Goal: Task Accomplishment & Management: Manage account settings

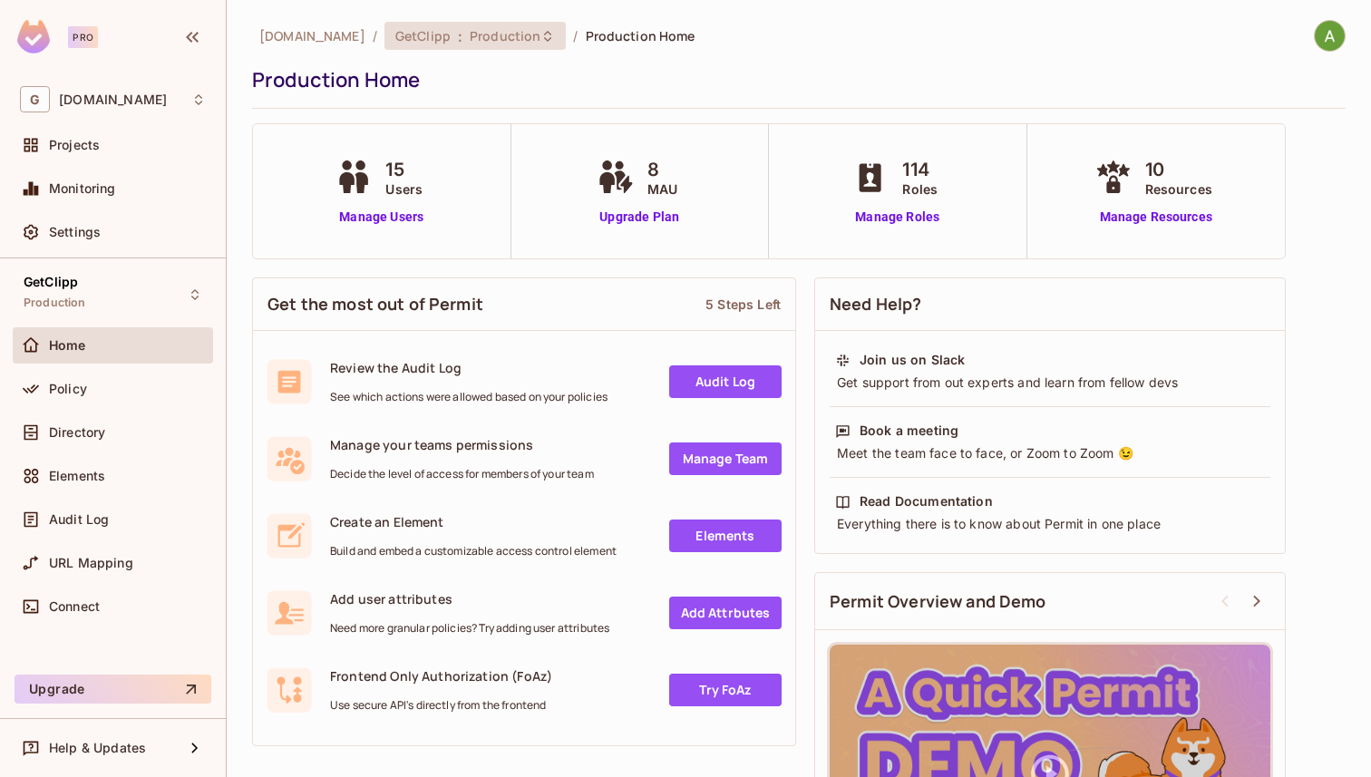
click at [470, 39] on span "Production" at bounding box center [505, 35] width 71 height 17
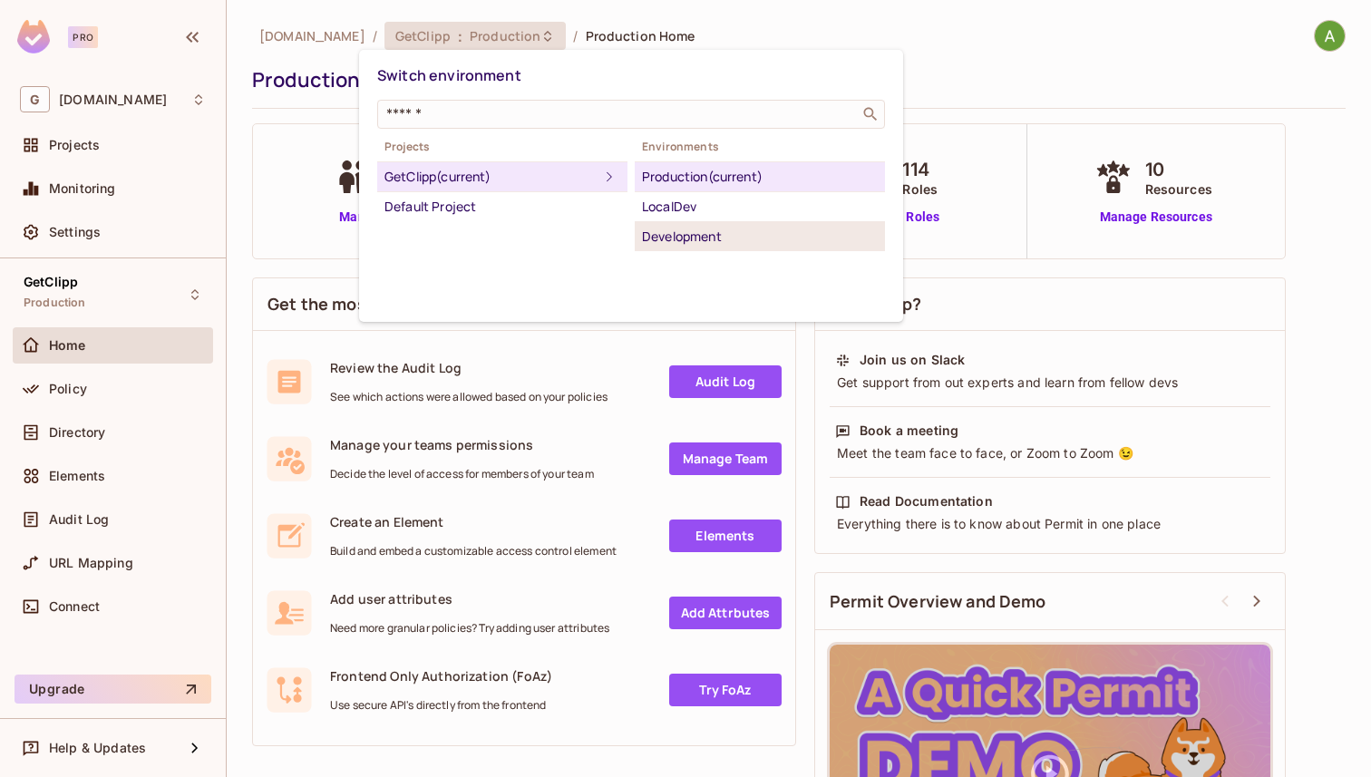
click at [735, 243] on div "Development" at bounding box center [760, 237] width 236 height 22
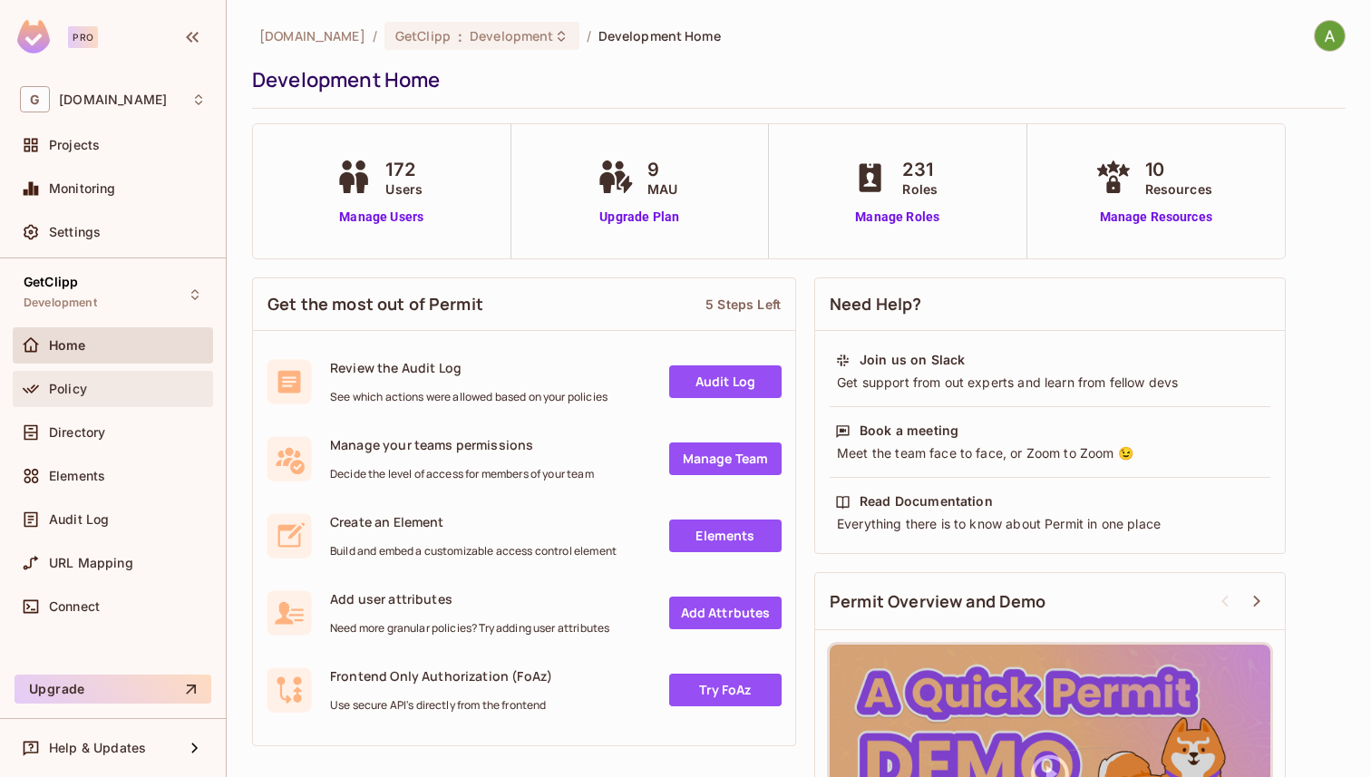
click at [71, 387] on span "Policy" at bounding box center [68, 389] width 38 height 15
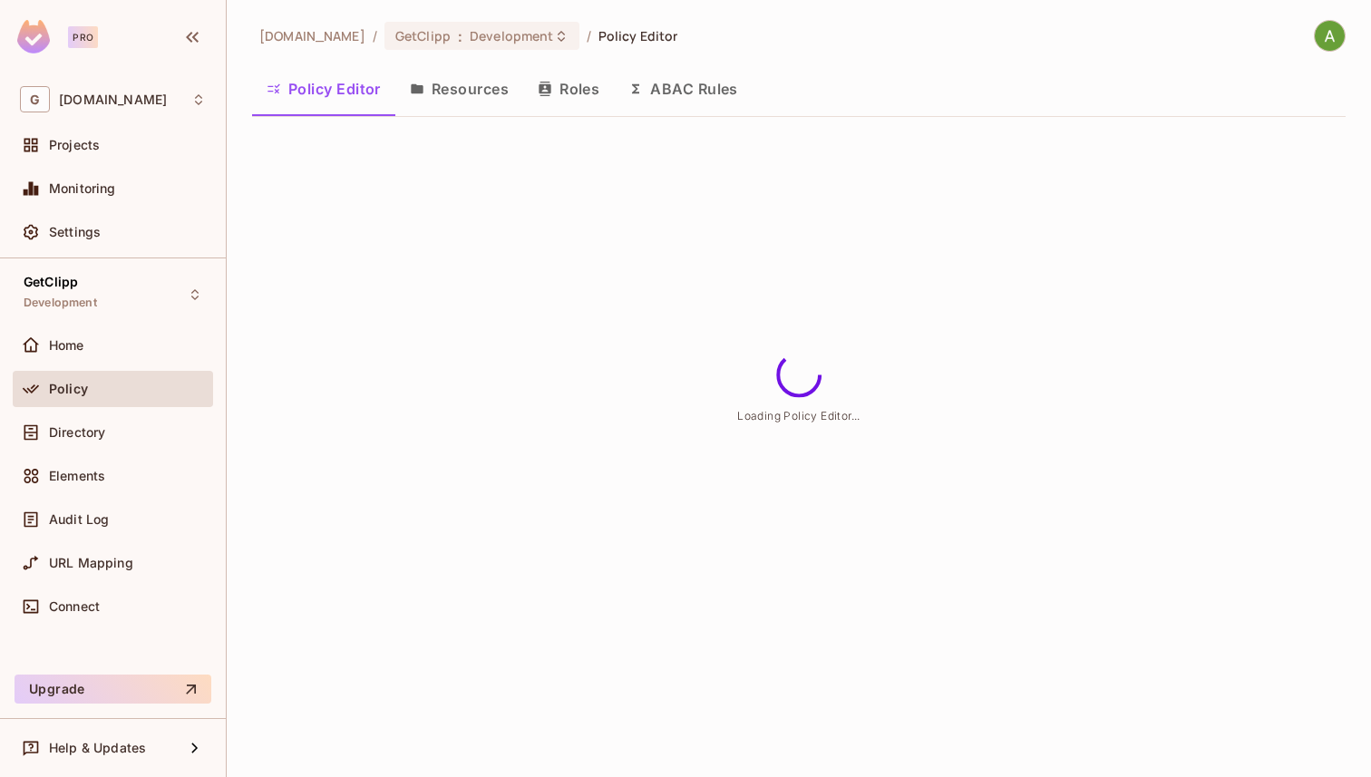
click at [456, 88] on button "Resources" at bounding box center [459, 88] width 128 height 45
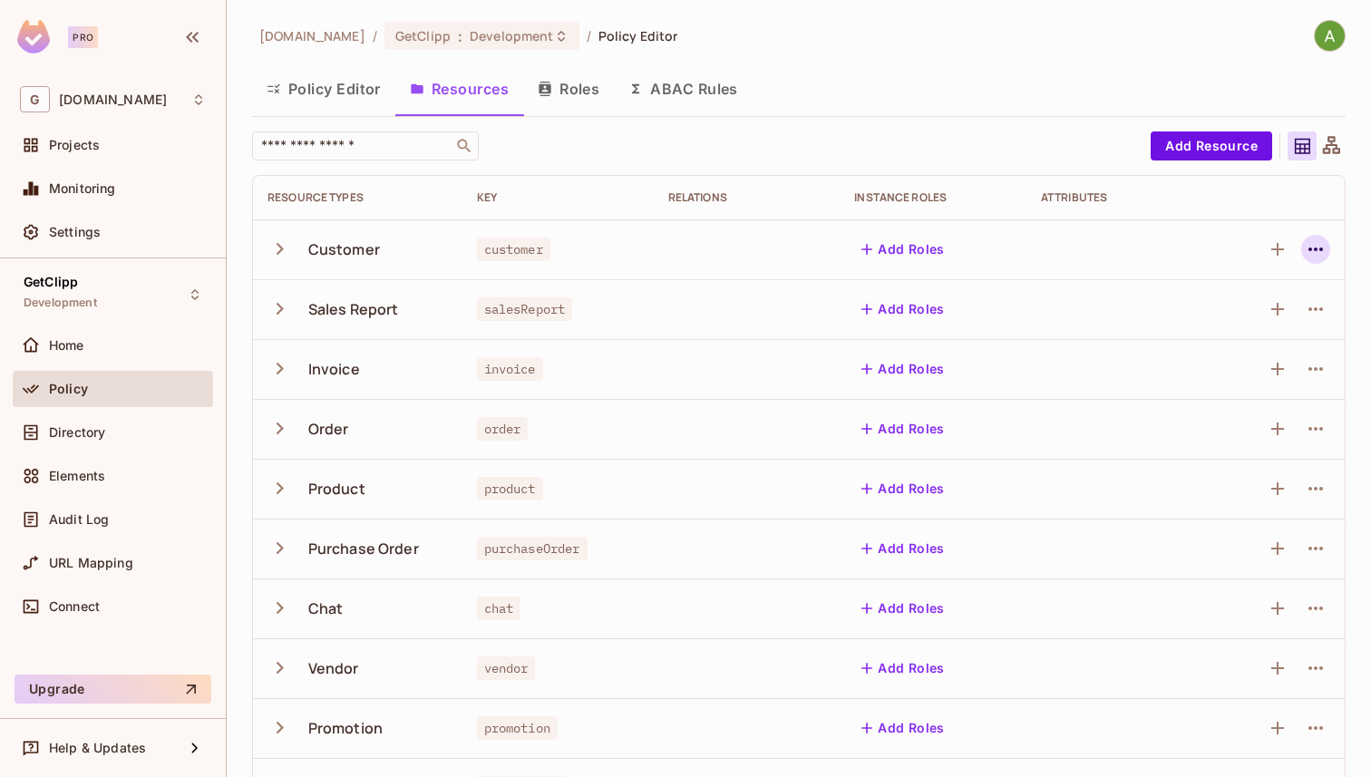
click at [1318, 240] on icon "button" at bounding box center [1316, 250] width 22 height 22
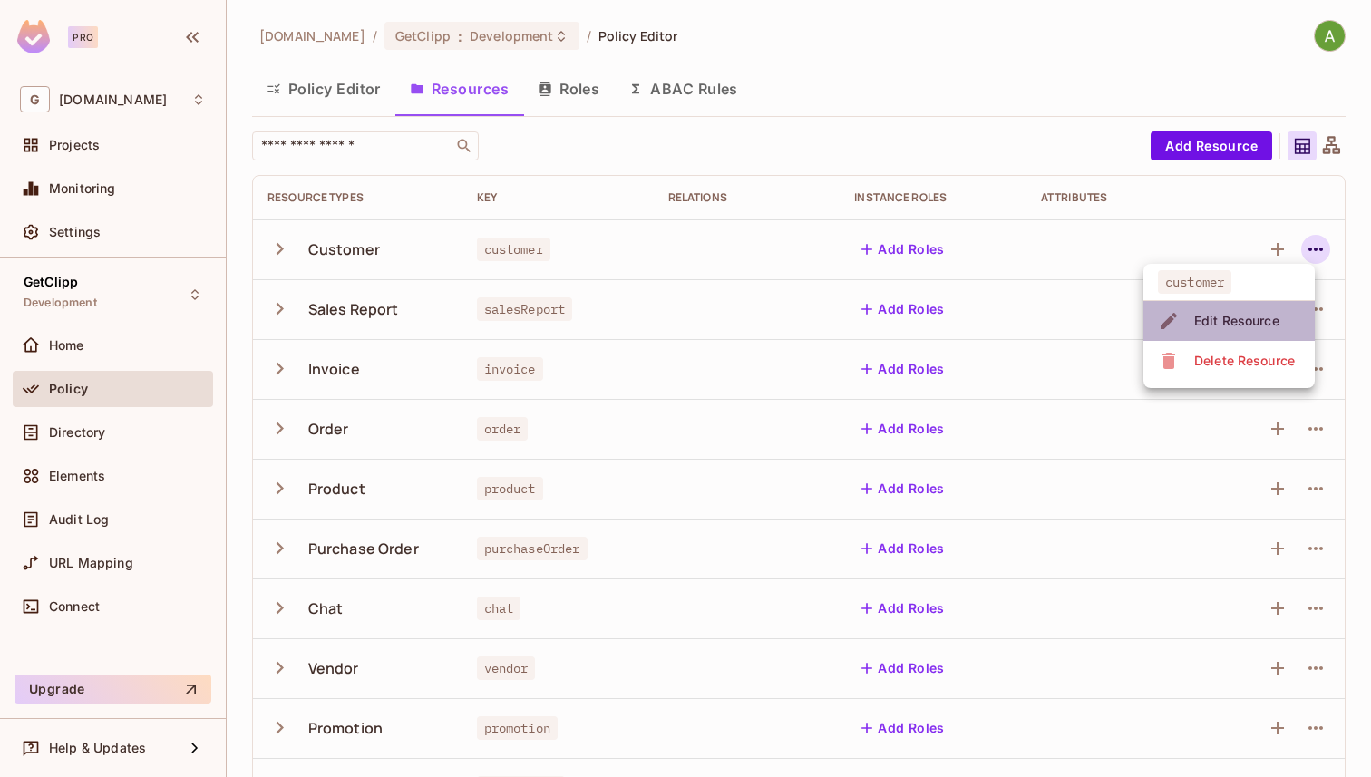
click at [1239, 314] on div "Edit Resource" at bounding box center [1237, 321] width 85 height 18
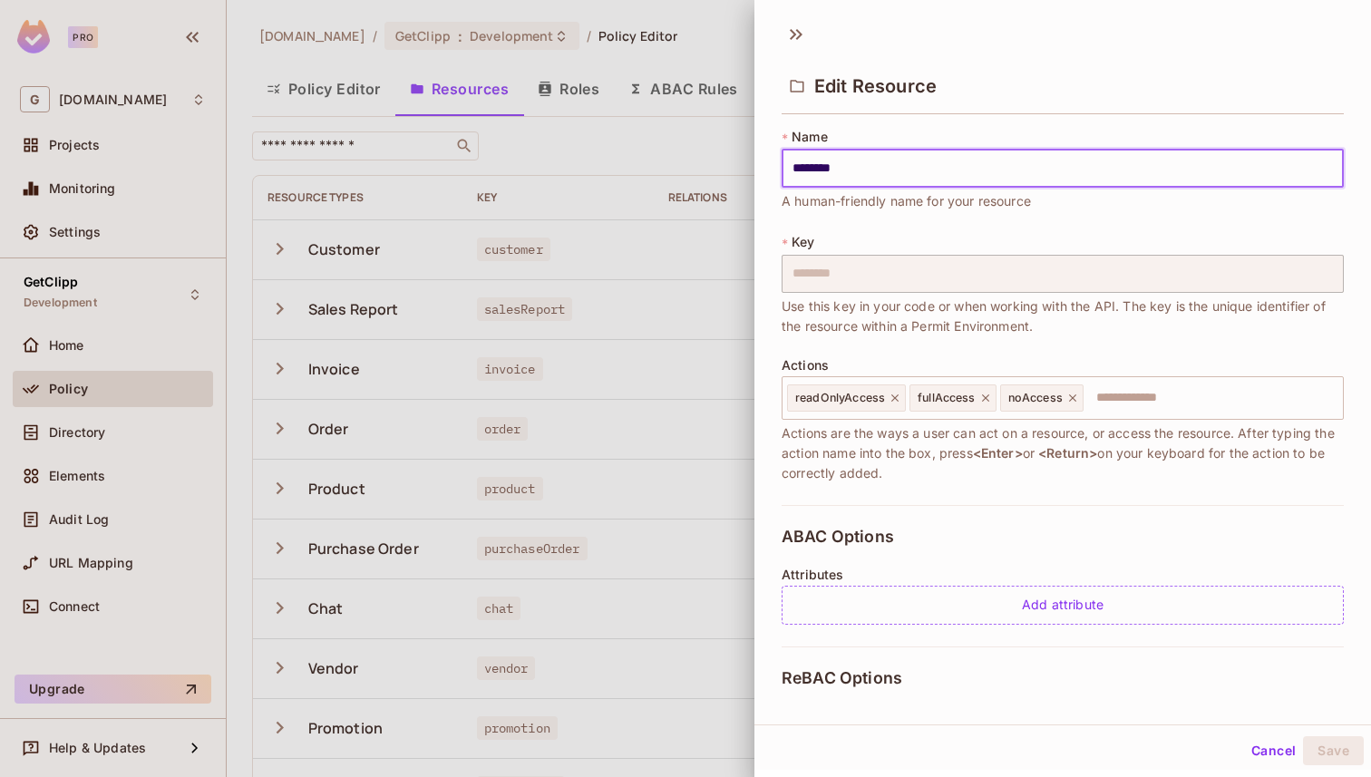
click at [874, 171] on input "********" at bounding box center [1063, 169] width 562 height 38
type input "*********"
click at [963, 109] on div "Edit Resource" at bounding box center [1063, 84] width 562 height 59
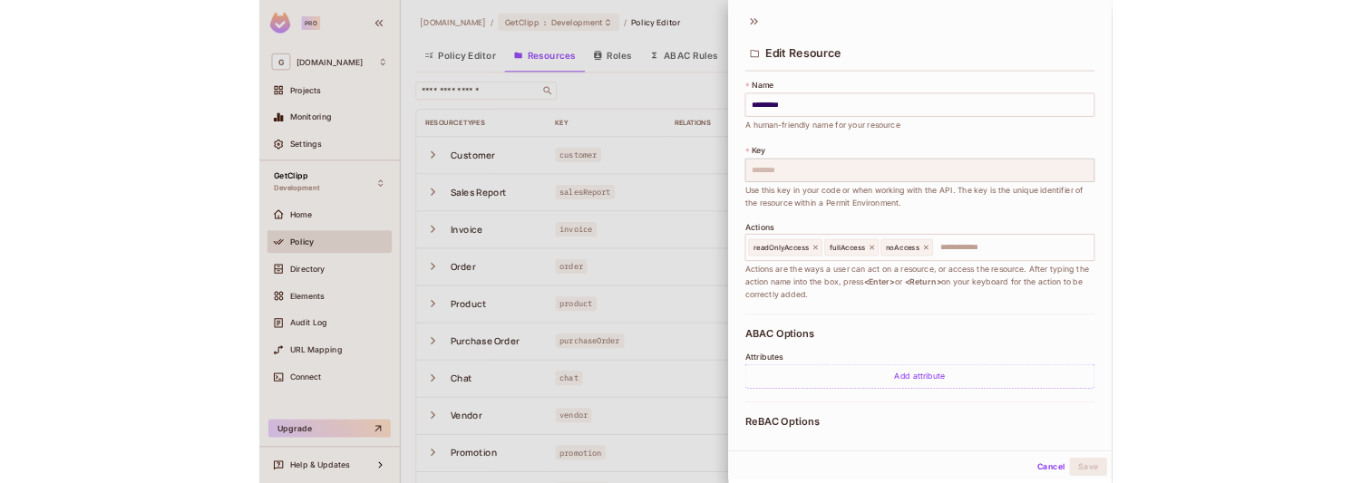
scroll to position [3, 0]
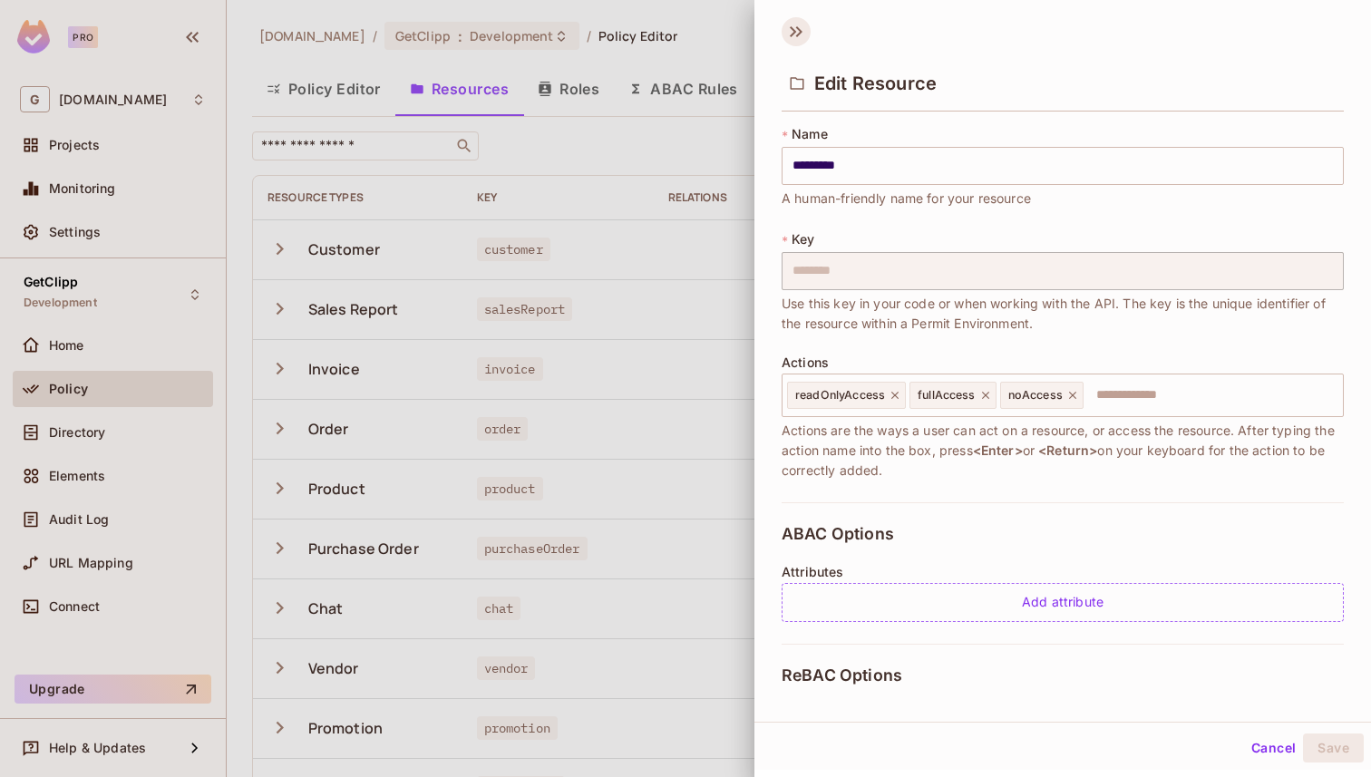
click at [783, 30] on icon at bounding box center [796, 31] width 29 height 29
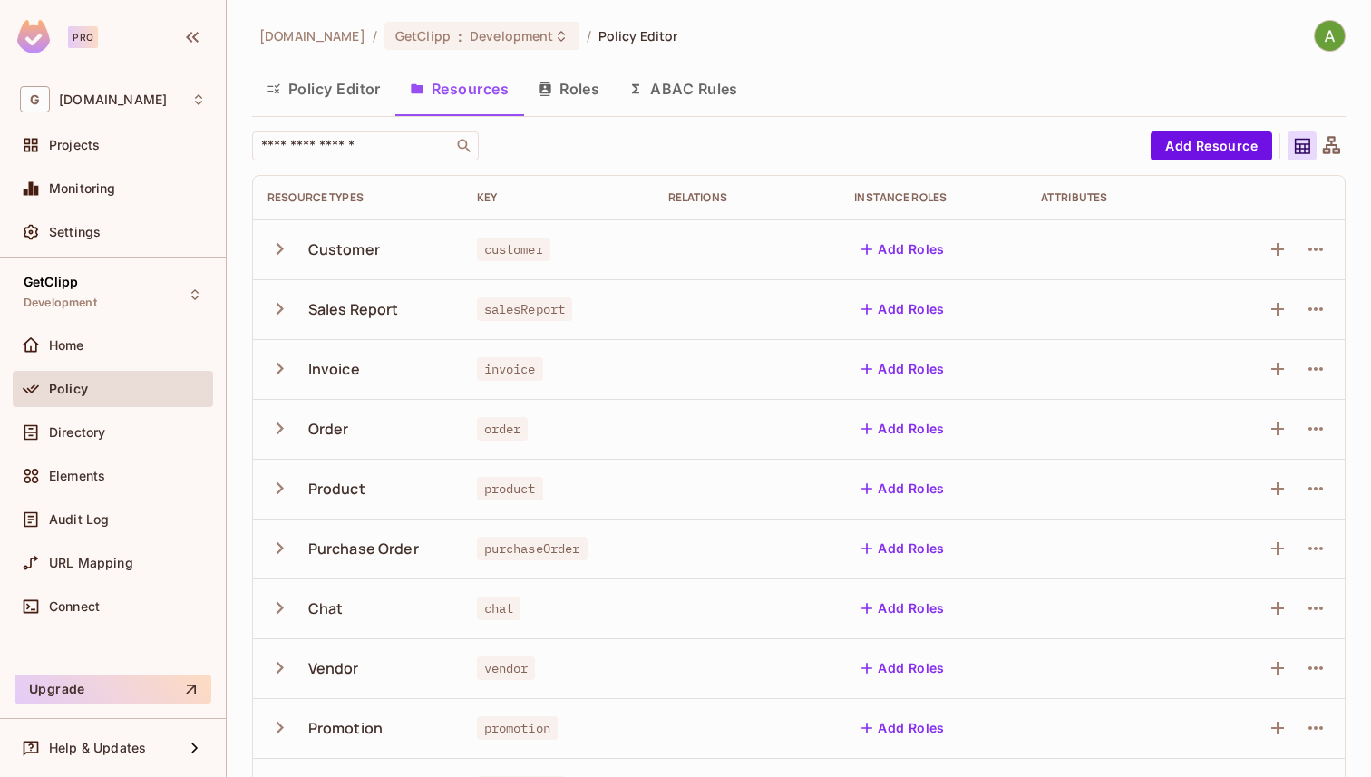
click at [1323, 35] on img at bounding box center [1330, 36] width 30 height 30
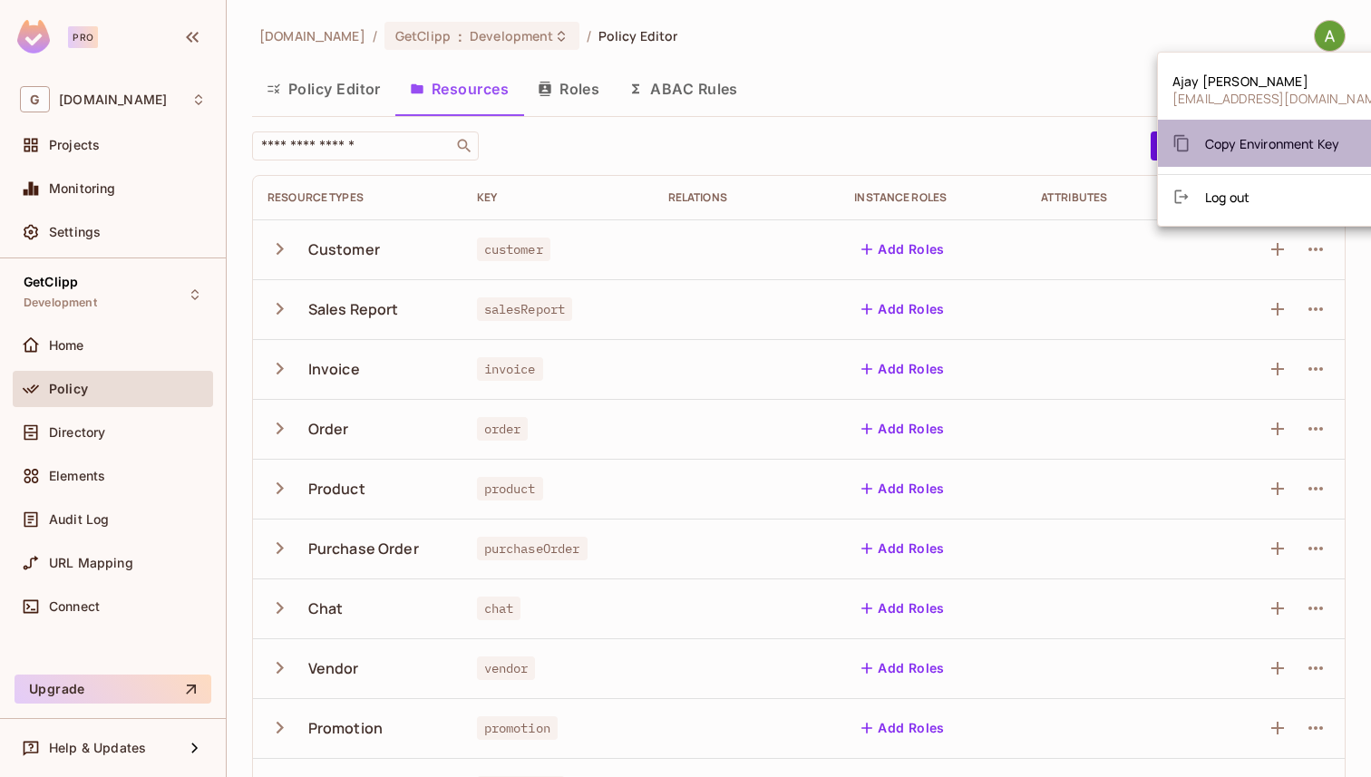
click at [1265, 148] on span "Copy Environment Key" at bounding box center [1272, 143] width 134 height 17
